Goal: Information Seeking & Learning: Learn about a topic

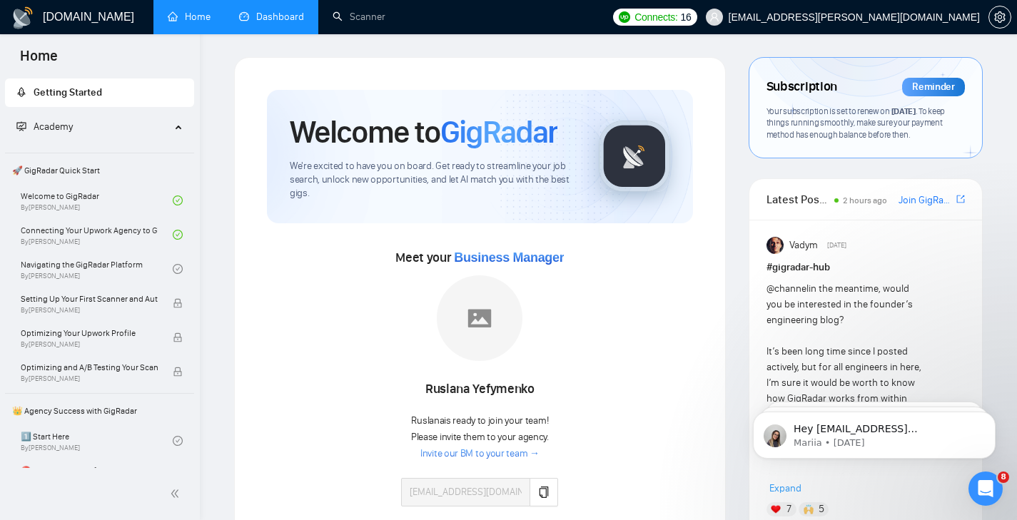
click at [260, 19] on link "Dashboard" at bounding box center [271, 17] width 65 height 12
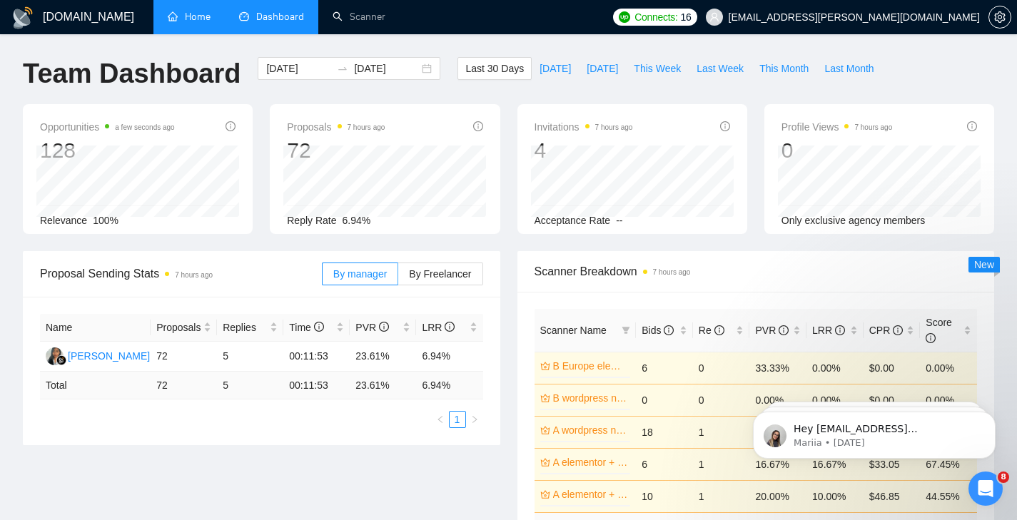
click at [196, 23] on link "Home" at bounding box center [189, 17] width 43 height 12
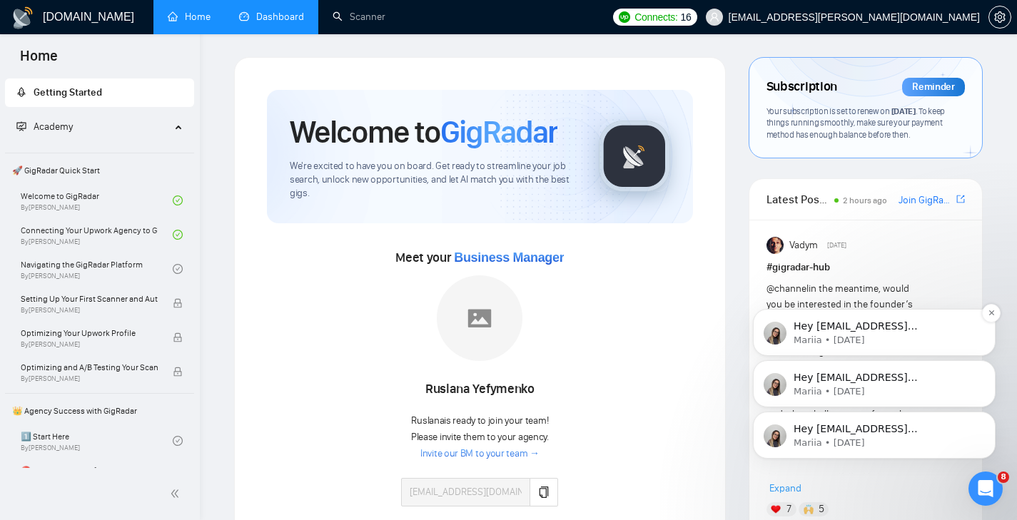
click at [834, 327] on span "Hey [EMAIL_ADDRESS][PERSON_NAME][DOMAIN_NAME], Looks like your Upwork agency In…" at bounding box center [884, 425] width 183 height 210
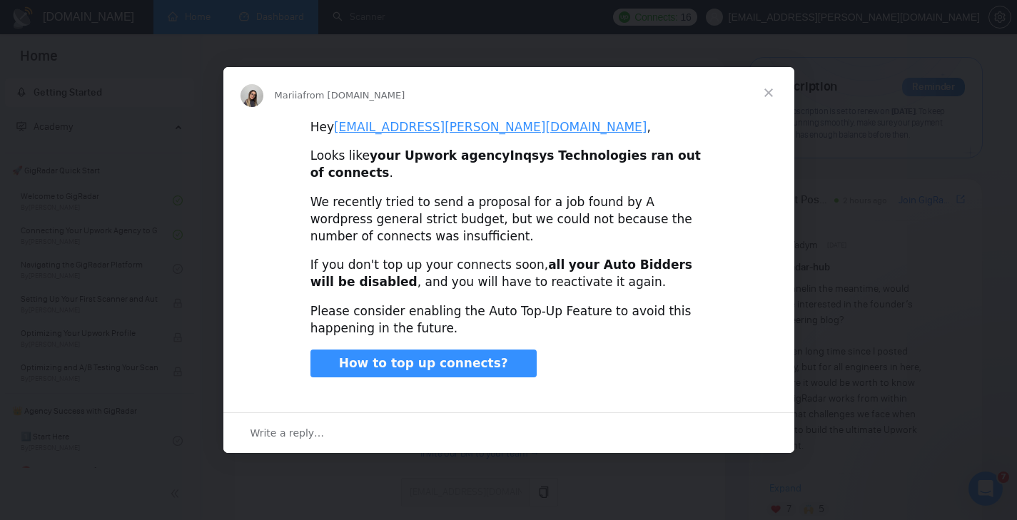
click at [768, 93] on span "Close" at bounding box center [768, 92] width 51 height 51
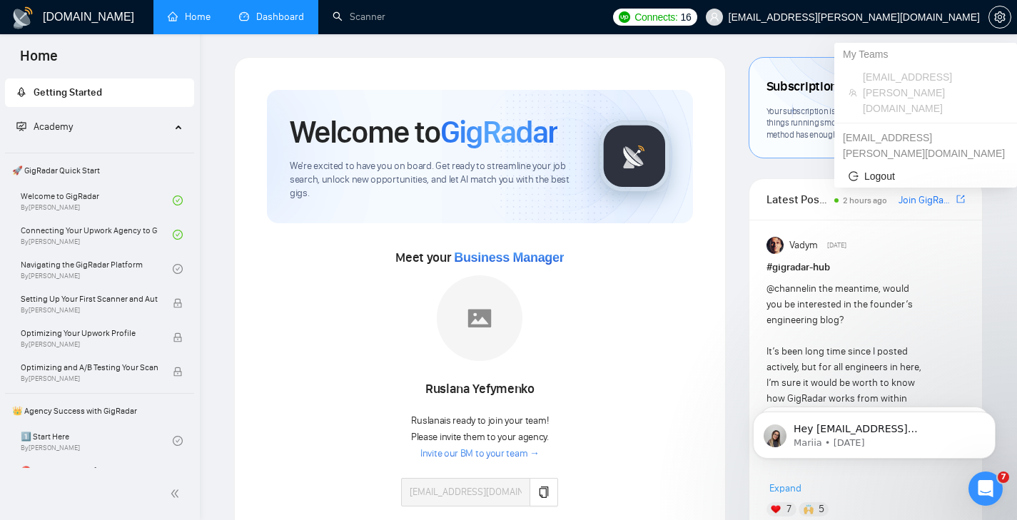
click at [677, 20] on span "Connects:" at bounding box center [655, 17] width 43 height 16
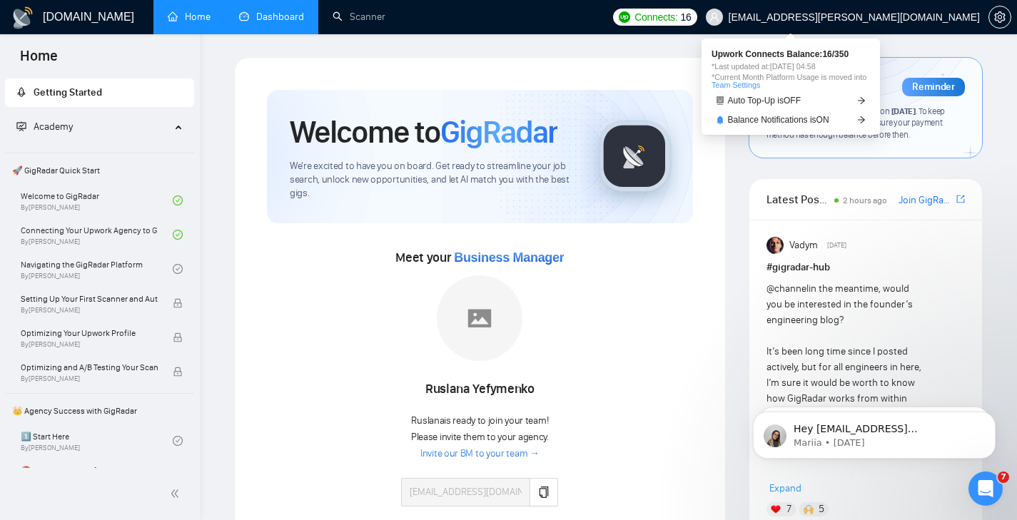
click at [677, 14] on span "Connects:" at bounding box center [655, 17] width 43 height 16
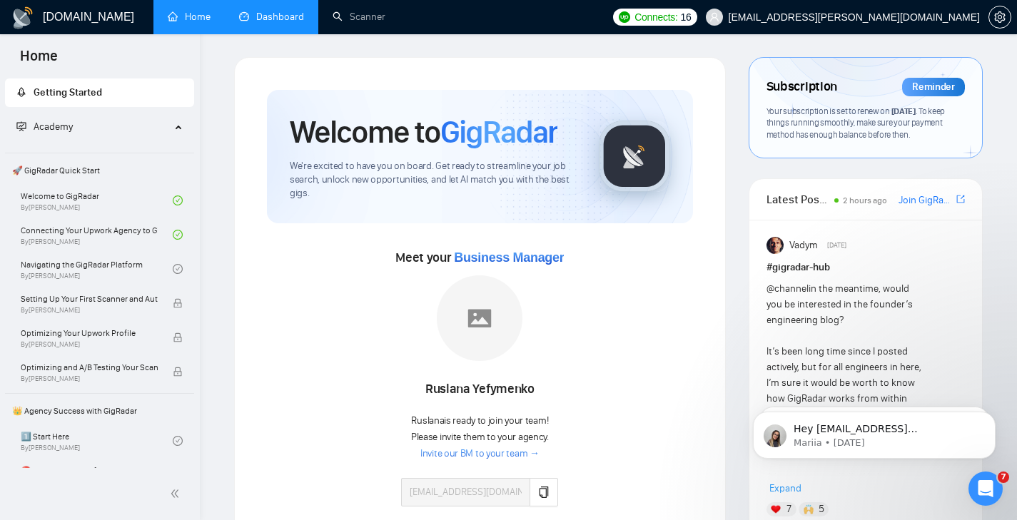
click at [265, 11] on link "Dashboard" at bounding box center [271, 17] width 65 height 12
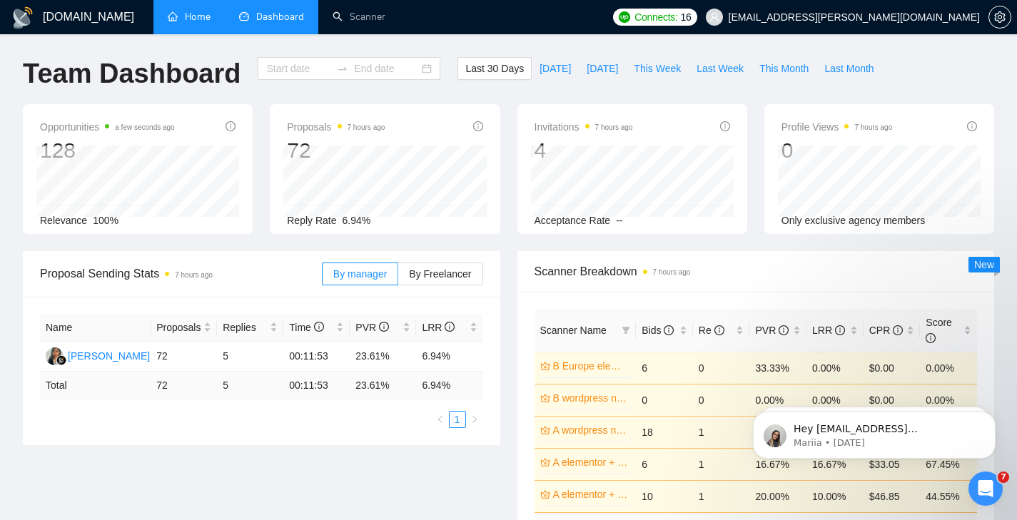
type input "2025-09-08"
type input "2025-10-08"
click at [175, 19] on link "Home" at bounding box center [189, 17] width 43 height 12
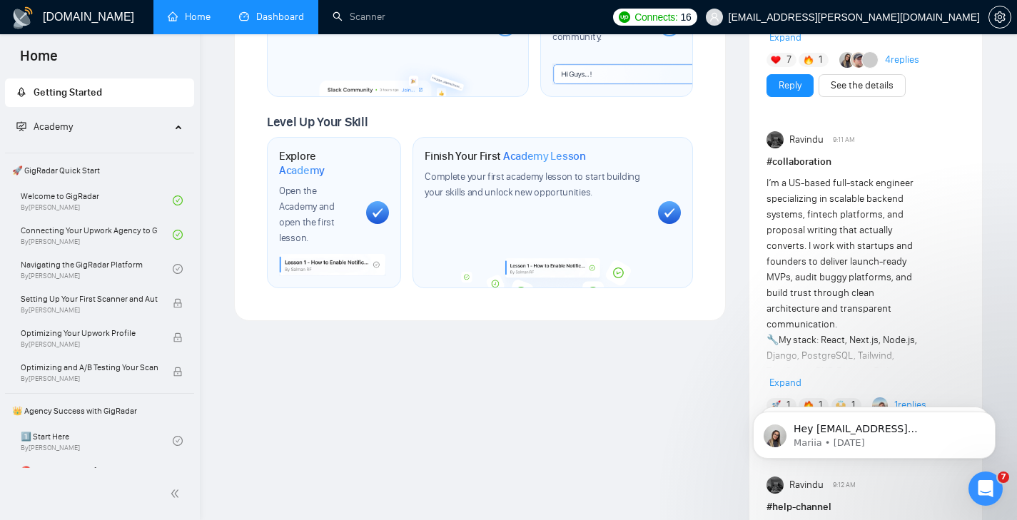
scroll to position [1216, 0]
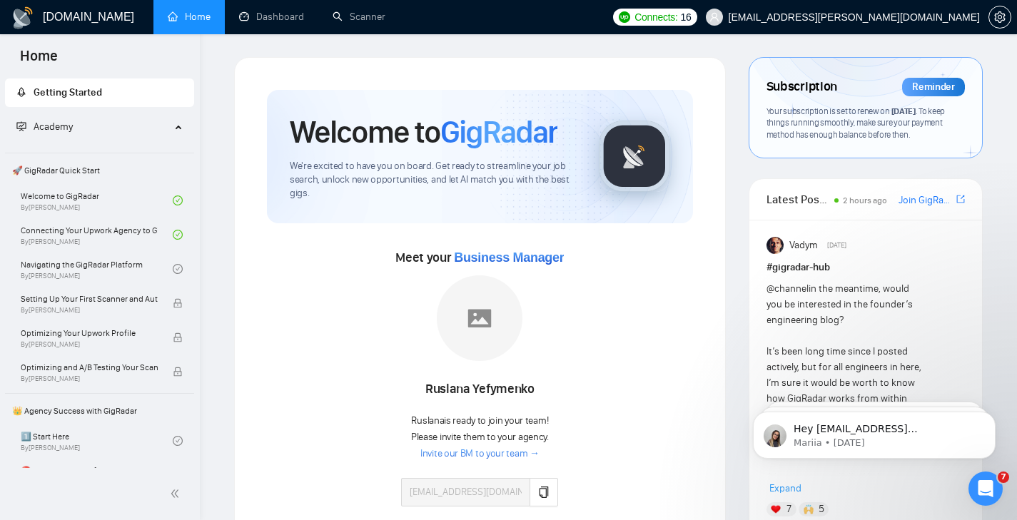
click at [185, 11] on link "Home" at bounding box center [189, 17] width 43 height 12
click at [77, 205] on link "Welcome to GigRadar By [PERSON_NAME]" at bounding box center [97, 200] width 152 height 31
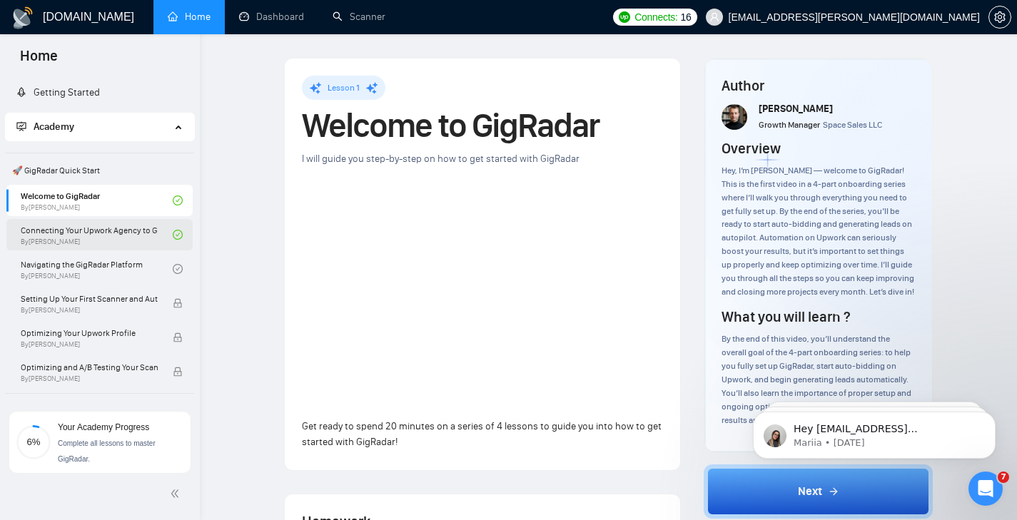
click at [38, 244] on link "Connecting Your Upwork Agency to GigRadar By [PERSON_NAME]" at bounding box center [97, 234] width 152 height 31
